Goal: Check status: Verify the current state of an ongoing process or item

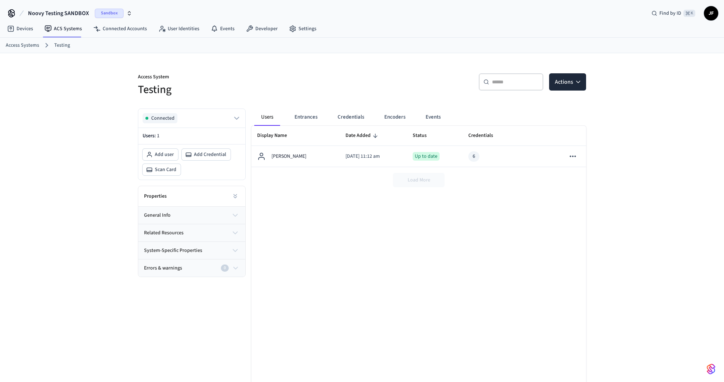
click at [398, 80] on div "​ ​ Actions" at bounding box center [476, 84] width 220 height 23
click at [401, 117] on button "Encoders" at bounding box center [395, 116] width 33 height 17
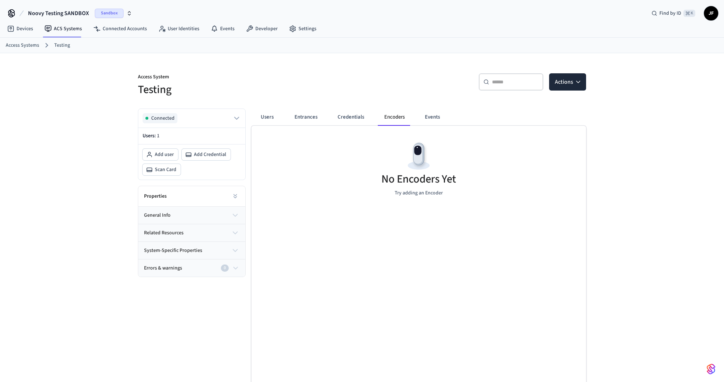
click at [374, 80] on div "​ ​ Actions" at bounding box center [476, 84] width 220 height 23
click at [332, 81] on p "Access System" at bounding box center [248, 77] width 220 height 9
click at [412, 52] on div "Access Systems Testing" at bounding box center [362, 45] width 724 height 15
click at [256, 55] on div "Access System Testing ​ ​ Actions Connected Users: 1 Add user Add Credential Sc…" at bounding box center [362, 223] width 460 height 340
click at [31, 47] on link "Access Systems" at bounding box center [22, 46] width 33 height 8
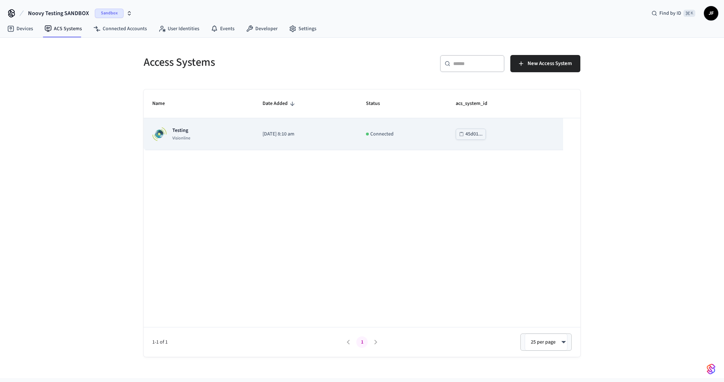
click at [184, 129] on p "Testing" at bounding box center [181, 130] width 18 height 7
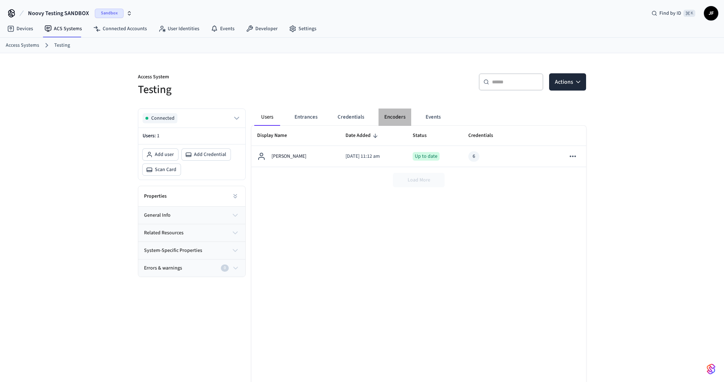
click at [384, 115] on button "Encoders" at bounding box center [395, 116] width 33 height 17
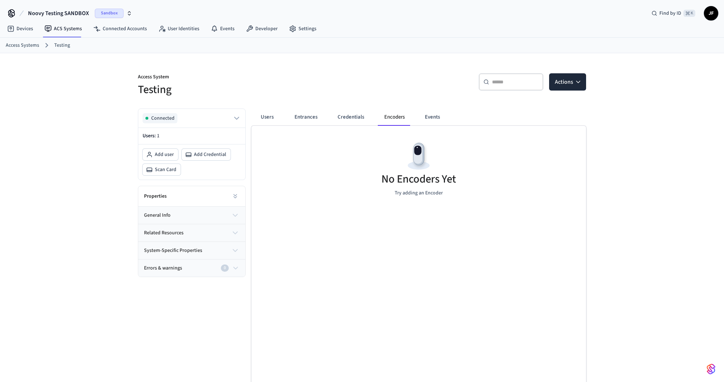
click at [422, 126] on div "No Encoders Yet Try adding an Encoder" at bounding box center [418, 168] width 335 height 85
click at [426, 119] on button "Events" at bounding box center [432, 116] width 27 height 17
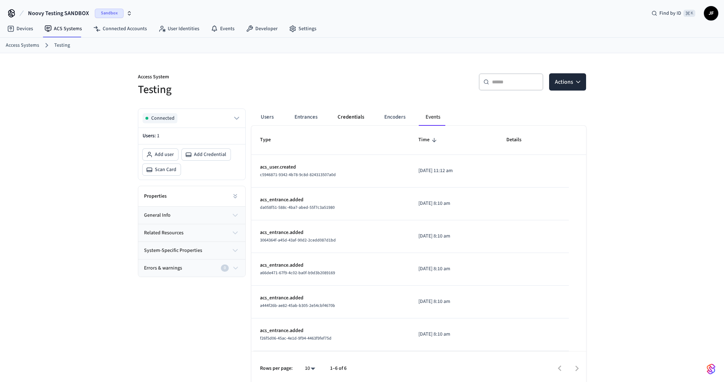
click at [341, 113] on button "Credentials" at bounding box center [351, 116] width 38 height 17
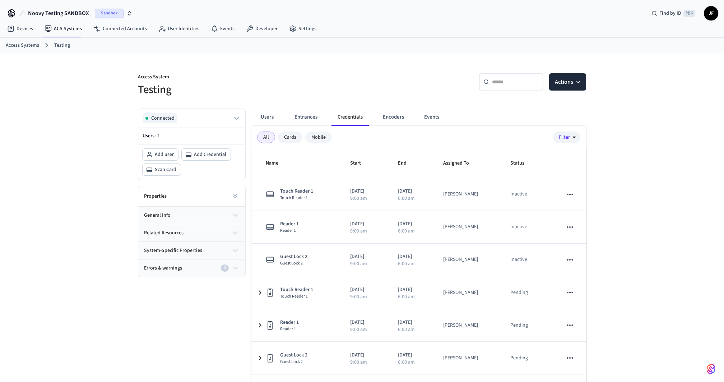
click at [353, 59] on div "Access System Testing ​ ​ Actions Connected Users: 1 Add user Add Credential Sc…" at bounding box center [362, 234] width 460 height 363
click at [71, 9] on span "Noovy Testing SANDBOX" at bounding box center [58, 13] width 61 height 9
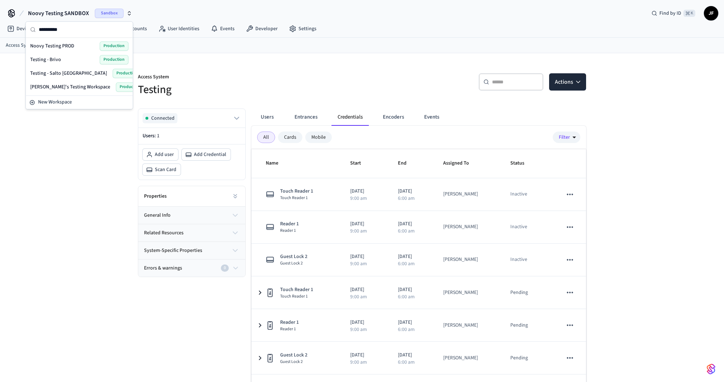
type input "**********"
click at [59, 44] on span "Noovy Testing PROD" at bounding box center [52, 45] width 44 height 7
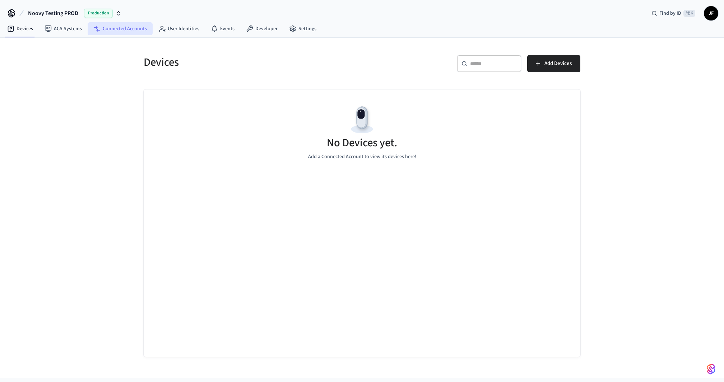
click at [126, 29] on link "Connected Accounts" at bounding box center [120, 28] width 65 height 13
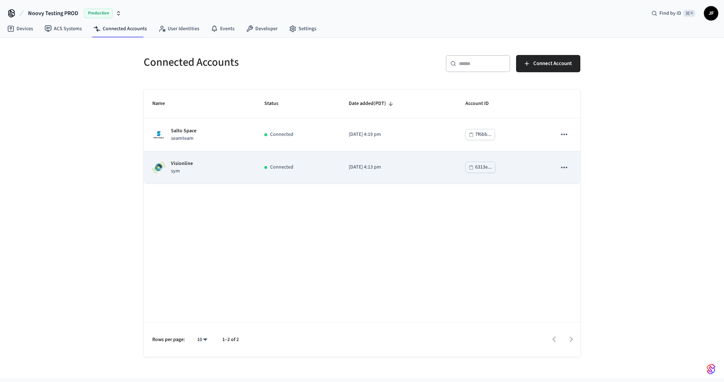
click at [279, 166] on p "Connected" at bounding box center [281, 167] width 23 height 8
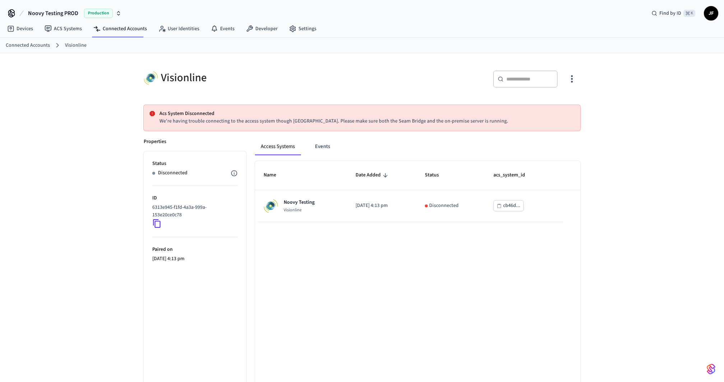
click at [66, 115] on div "Visionline ​ ​ Acs System Disconnected We're having trouble connecting to the a…" at bounding box center [362, 240] width 724 height 375
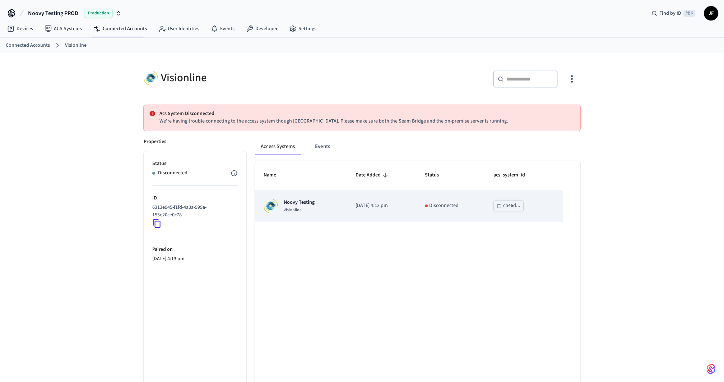
click at [309, 212] on p "Visionline" at bounding box center [299, 210] width 31 height 6
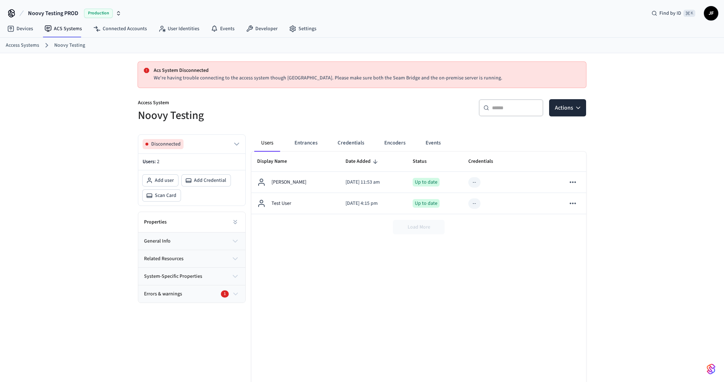
click at [68, 172] on div "Acs System Disconnected We're having trouble connecting to the access system th…" at bounding box center [362, 245] width 724 height 385
click at [26, 42] on link "Access Systems" at bounding box center [22, 46] width 33 height 8
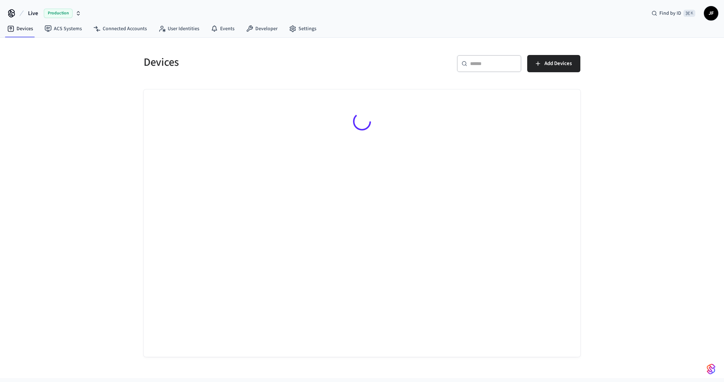
click at [30, 15] on span "Live" at bounding box center [33, 13] width 10 height 9
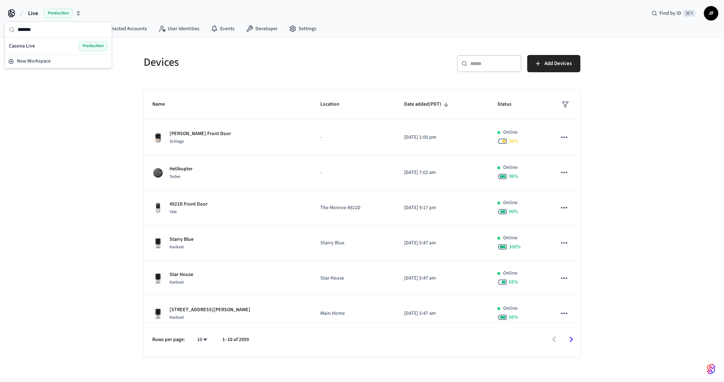
type input "******"
click at [30, 45] on span "Casona Live" at bounding box center [22, 45] width 26 height 7
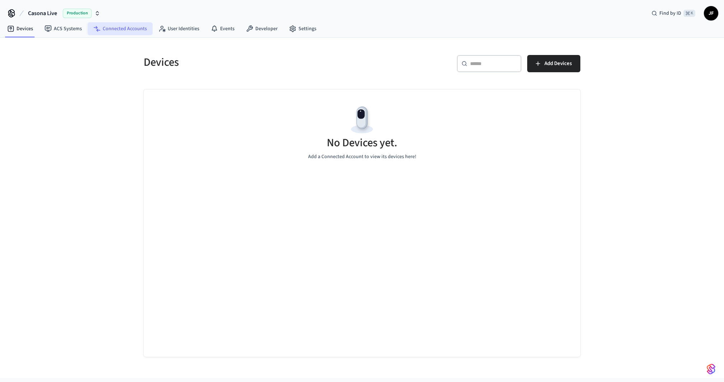
click at [114, 23] on link "Connected Accounts" at bounding box center [120, 28] width 65 height 13
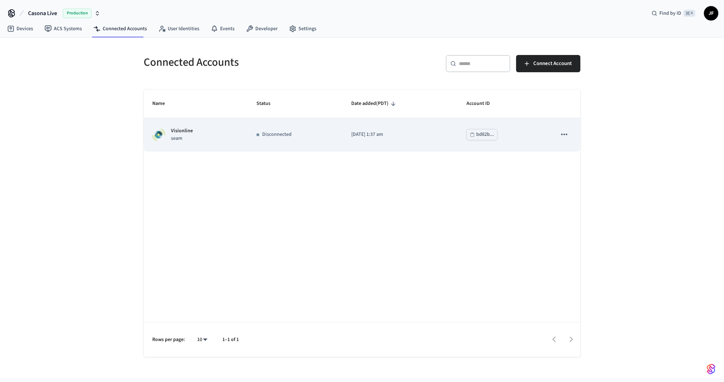
click at [194, 133] on div "Visionline seam" at bounding box center [195, 134] width 87 height 15
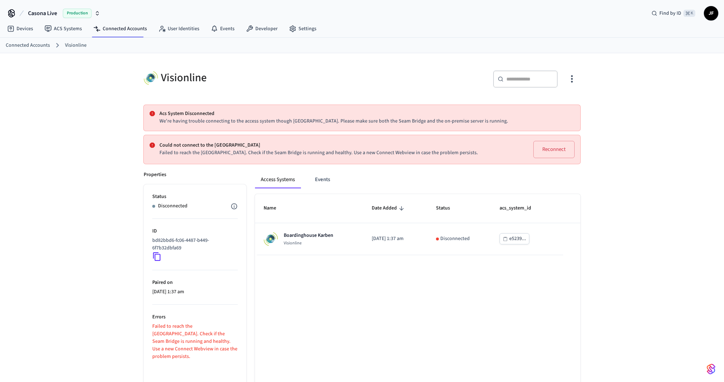
click at [77, 122] on div "Visionline ​ ​ Acs System Disconnected We're having trouble connecting to the a…" at bounding box center [362, 257] width 724 height 408
click at [83, 143] on div "Visionline ​ ​ Acs System Disconnected We're having trouble connecting to the a…" at bounding box center [362, 257] width 724 height 408
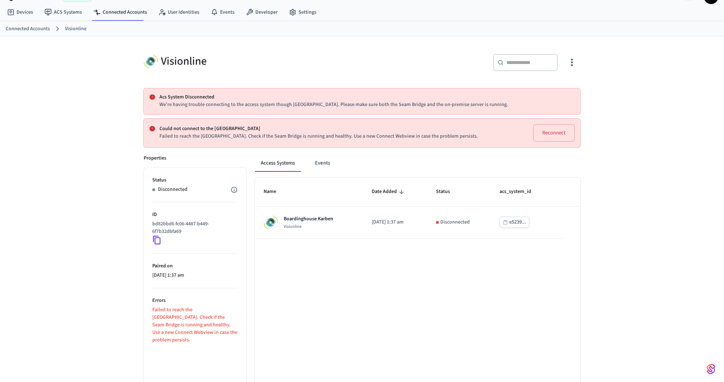
scroll to position [16, 0]
click at [83, 143] on div "Visionline ​ ​ Acs System Disconnected We're having trouble connecting to the a…" at bounding box center [362, 241] width 724 height 408
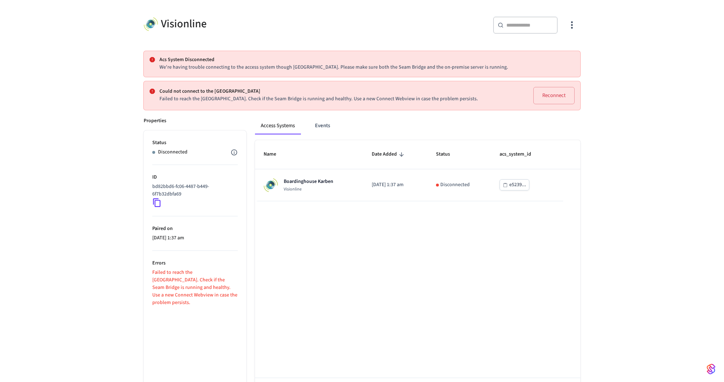
scroll to position [0, 0]
